Goal: Task Accomplishment & Management: Manage account settings

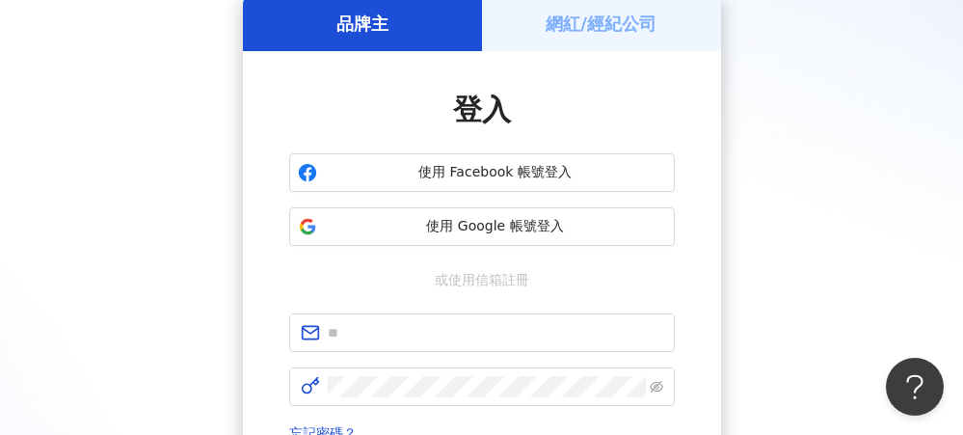
scroll to position [193, 0]
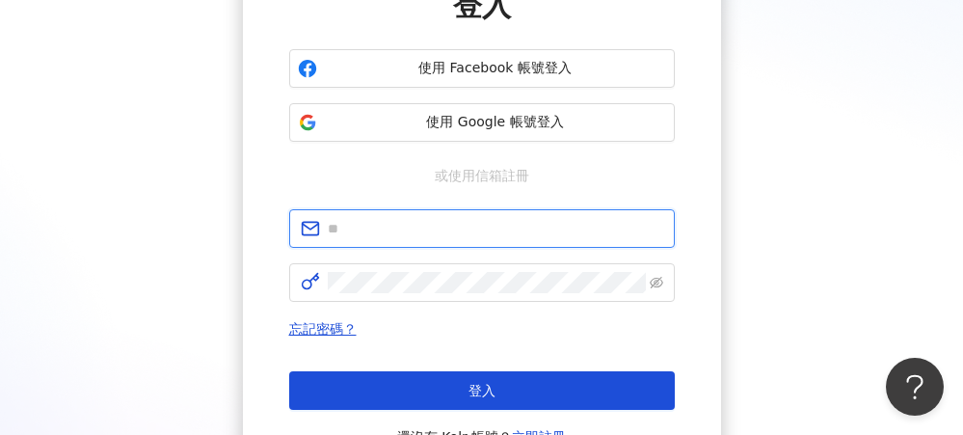
type input "**********"
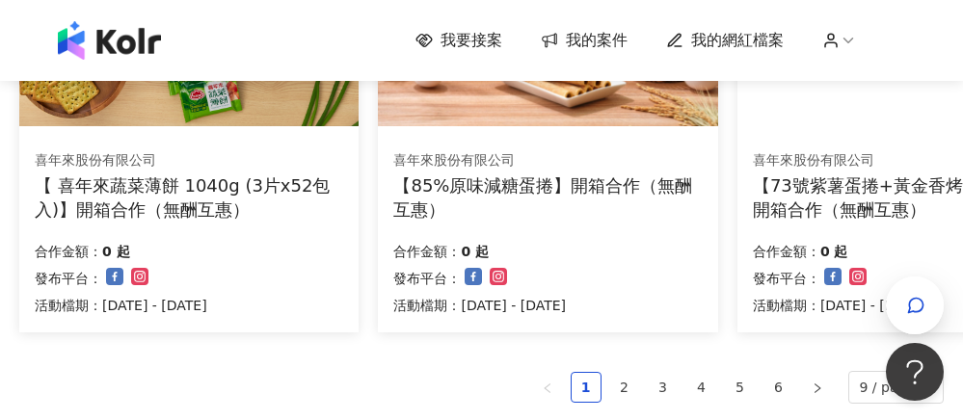
scroll to position [1253, 0]
